Goal: Information Seeking & Learning: Learn about a topic

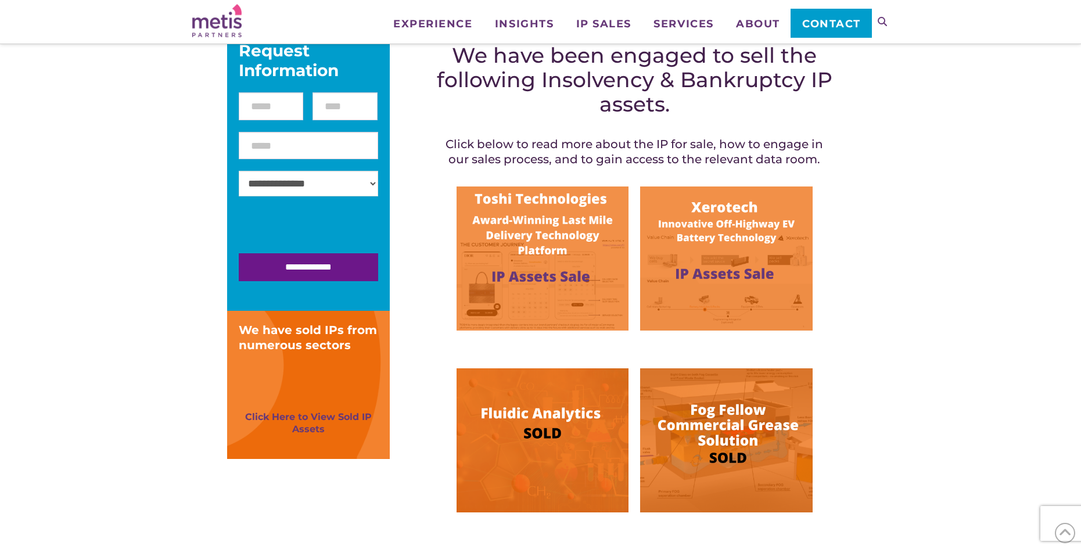
scroll to position [174, 0]
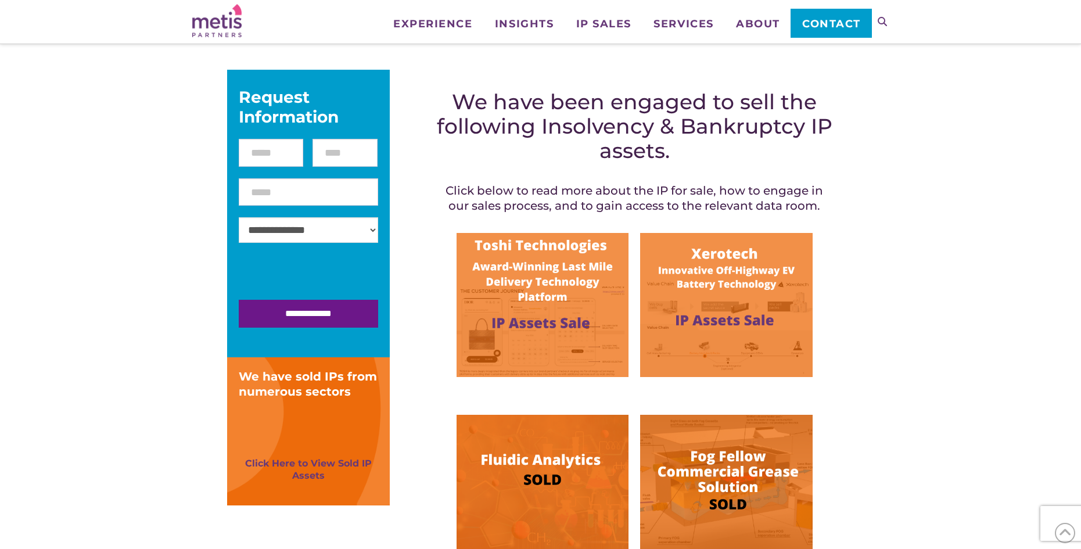
click at [723, 321] on img at bounding box center [726, 305] width 172 height 144
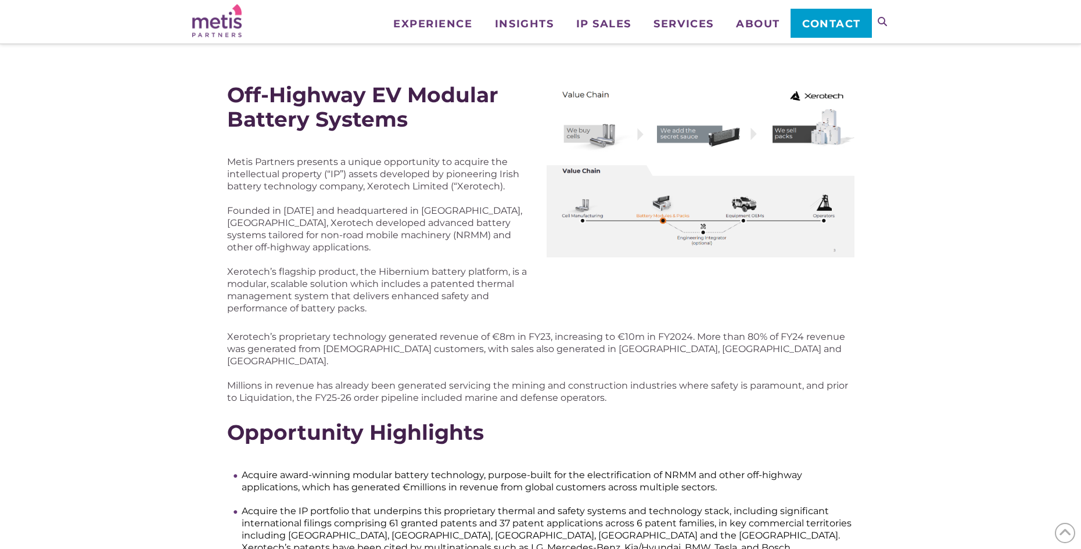
scroll to position [58, 0]
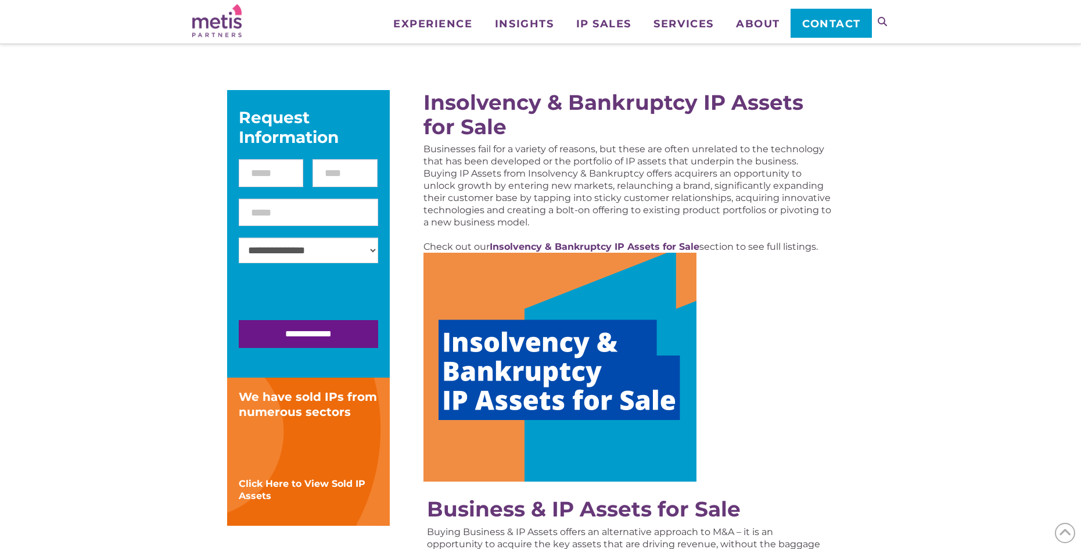
scroll to position [407, 0]
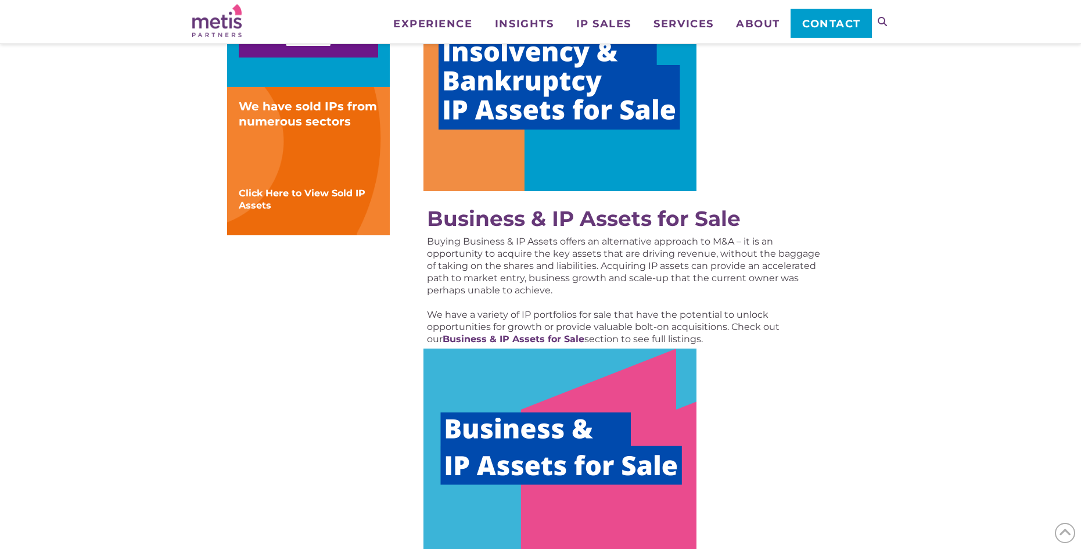
click at [563, 435] on img at bounding box center [560, 463] width 273 height 229
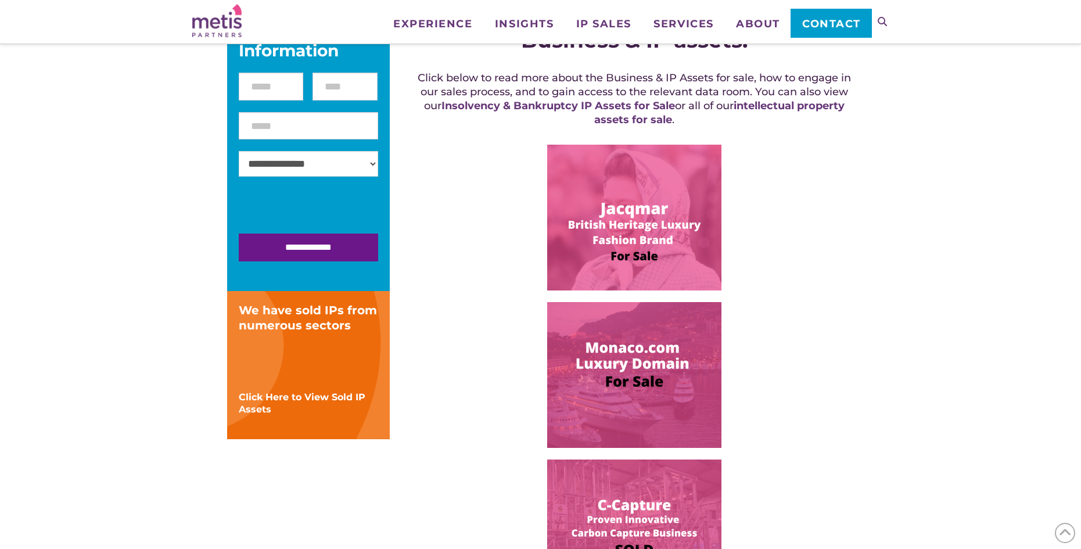
scroll to position [116, 0]
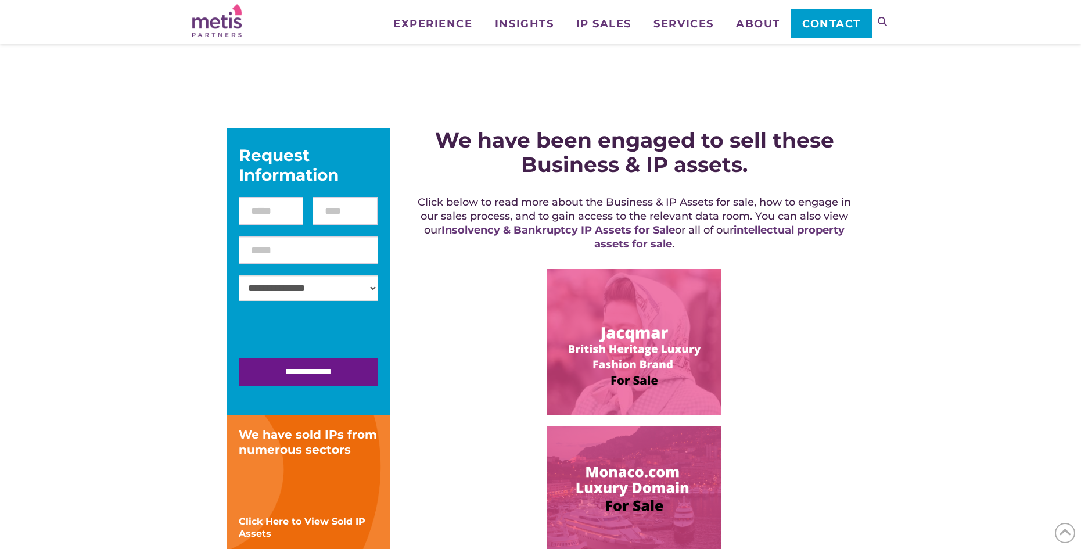
click at [625, 332] on img at bounding box center [634, 342] width 174 height 146
